Goal: Task Accomplishment & Management: Manage account settings

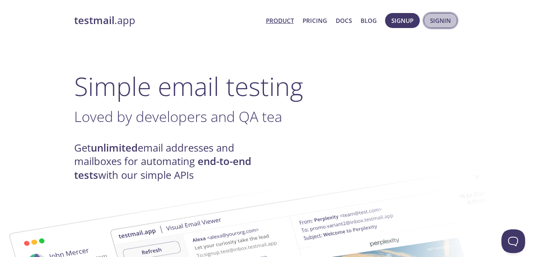
click at [446, 17] on span "Signin" at bounding box center [440, 20] width 21 height 10
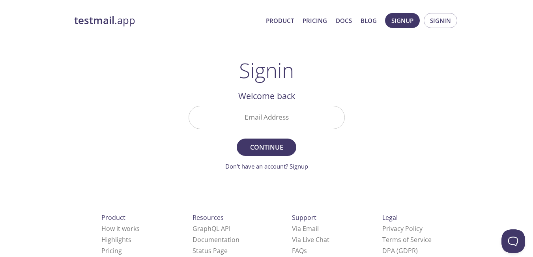
drag, startPoint x: 446, startPoint y: 17, endPoint x: 318, endPoint y: 119, distance: 163.9
click at [318, 119] on div "testmail .app Product Pricing Docs Blog Signup Signin Signin Welcome back Email…" at bounding box center [267, 172] width 404 height 329
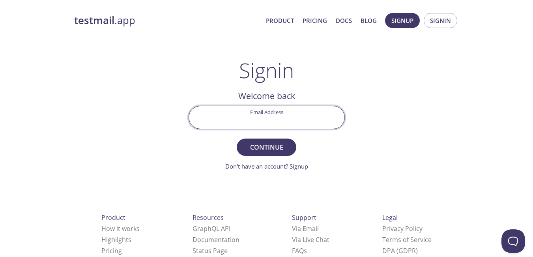
click at [318, 119] on input "Email Address" at bounding box center [266, 117] width 155 height 22
type input "[EMAIL_ADDRESS][DOMAIN_NAME]"
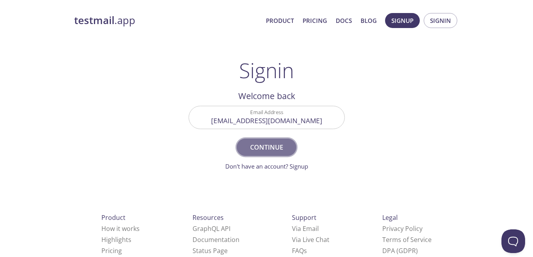
click at [280, 148] on span "Continue" at bounding box center [266, 147] width 42 height 11
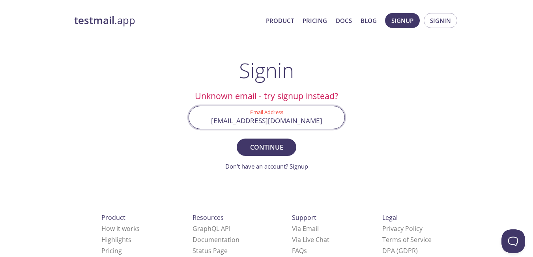
drag, startPoint x: 309, startPoint y: 118, endPoint x: 219, endPoint y: 113, distance: 90.5
click at [219, 113] on input "[EMAIL_ADDRESS][DOMAIN_NAME]" at bounding box center [266, 117] width 155 height 22
type input "[EMAIL_ADDRESS][DOMAIN_NAME]"
click at [273, 151] on span "Continue" at bounding box center [266, 147] width 42 height 11
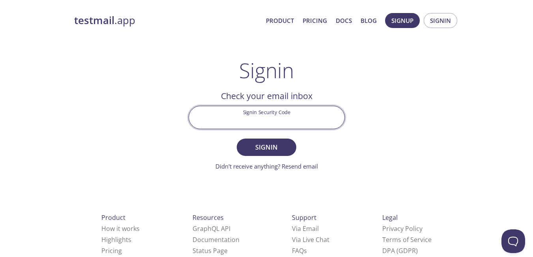
click at [286, 112] on input "Signin Security Code" at bounding box center [266, 117] width 155 height 22
paste input "1Z6YR3W"
type input "1Z6YR3W"
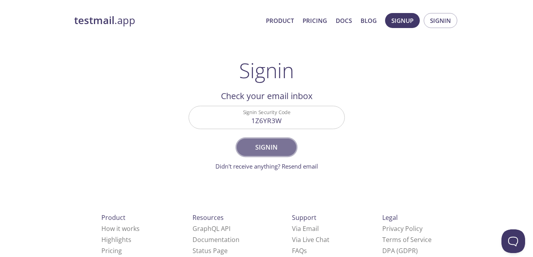
click at [282, 147] on span "Signin" at bounding box center [266, 147] width 42 height 11
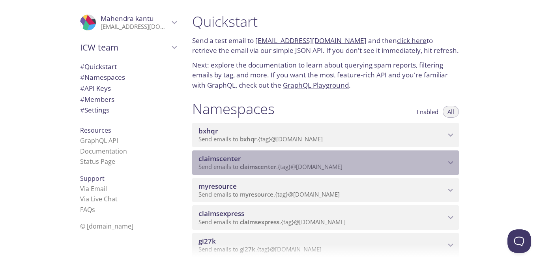
click at [280, 152] on div "claimscenter Send emails to claimscenter . {tag} @[DOMAIN_NAME]" at bounding box center [325, 162] width 267 height 24
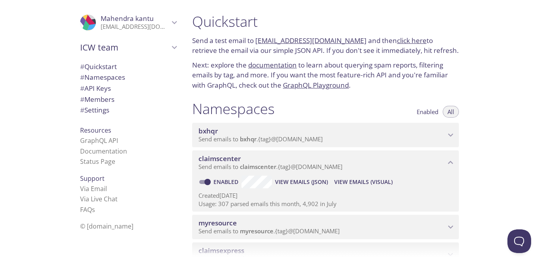
click at [450, 229] on icon "myresource namespace" at bounding box center [450, 227] width 10 height 10
click at [533, 253] on div at bounding box center [269, 250] width 539 height 13
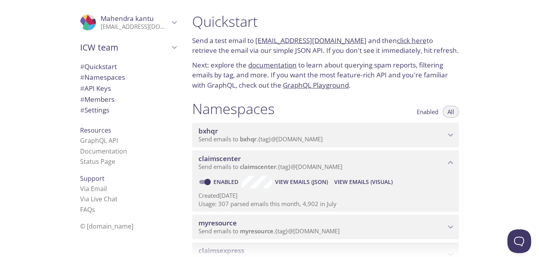
click at [533, 253] on div at bounding box center [269, 250] width 539 height 13
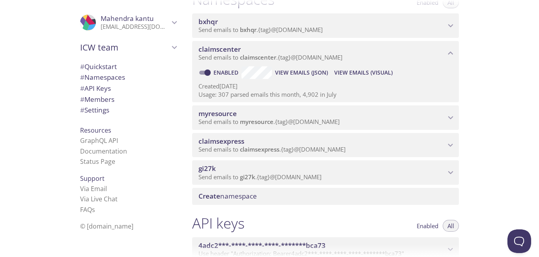
scroll to position [118, 0]
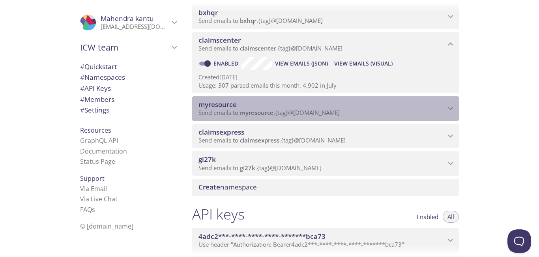
click at [442, 99] on div "myresource Send emails to myresource . {tag} @[DOMAIN_NAME]" at bounding box center [325, 108] width 267 height 24
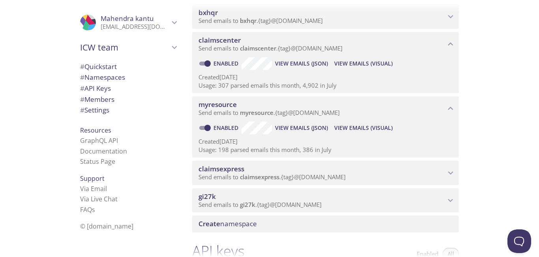
click at [383, 125] on span "View Emails (Visual)" at bounding box center [363, 127] width 58 height 9
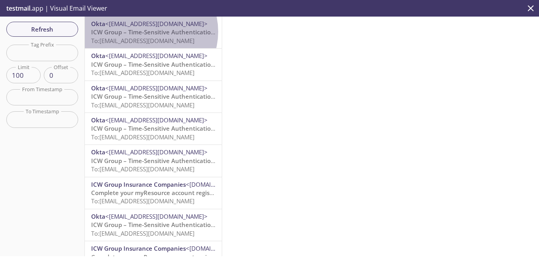
click at [148, 32] on span "ICW Group – Time-Sensitive Authentication Code" at bounding box center [161, 32] width 140 height 8
